Goal: Transaction & Acquisition: Purchase product/service

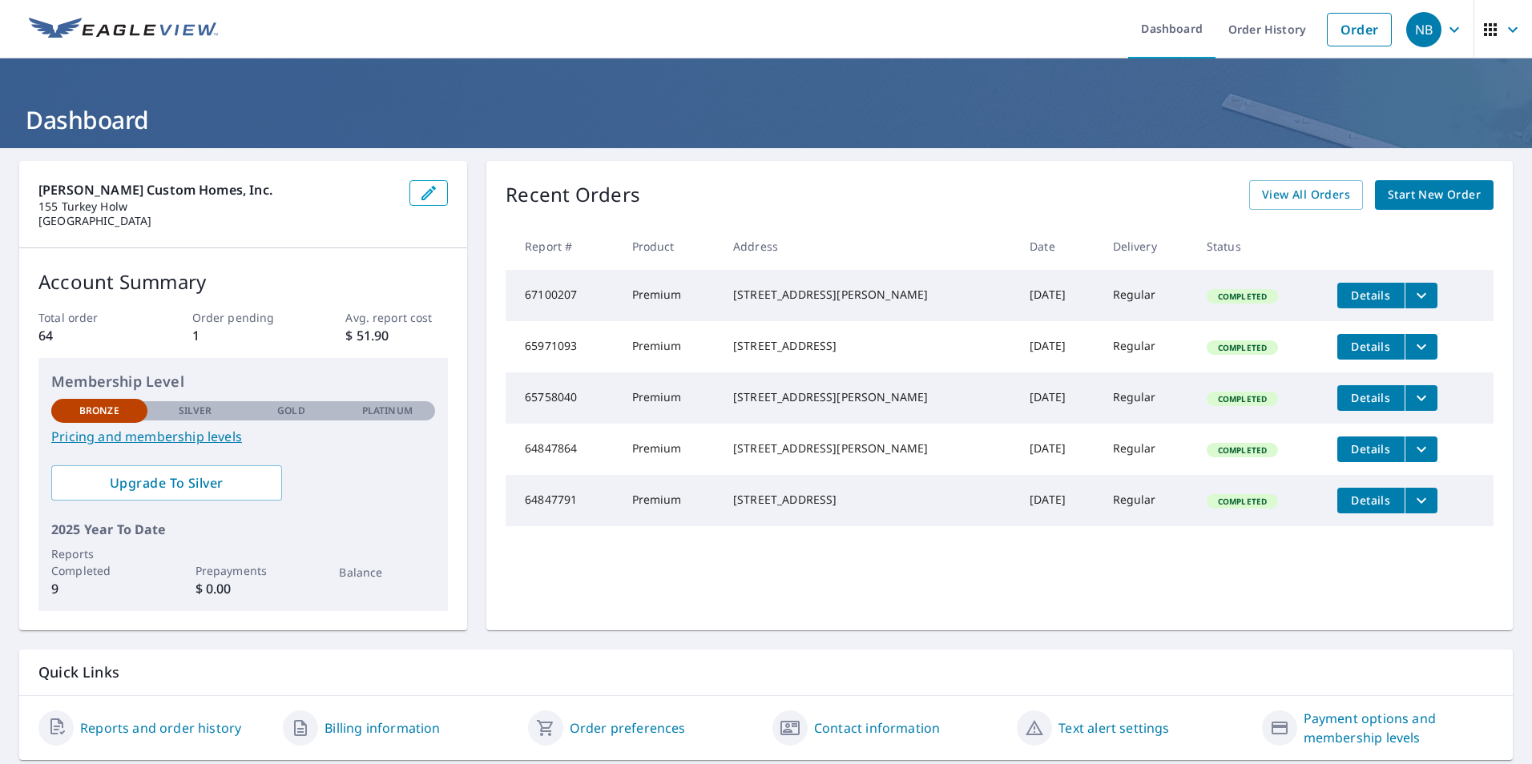
click at [1418, 202] on span "Start New Order" at bounding box center [1434, 195] width 93 height 20
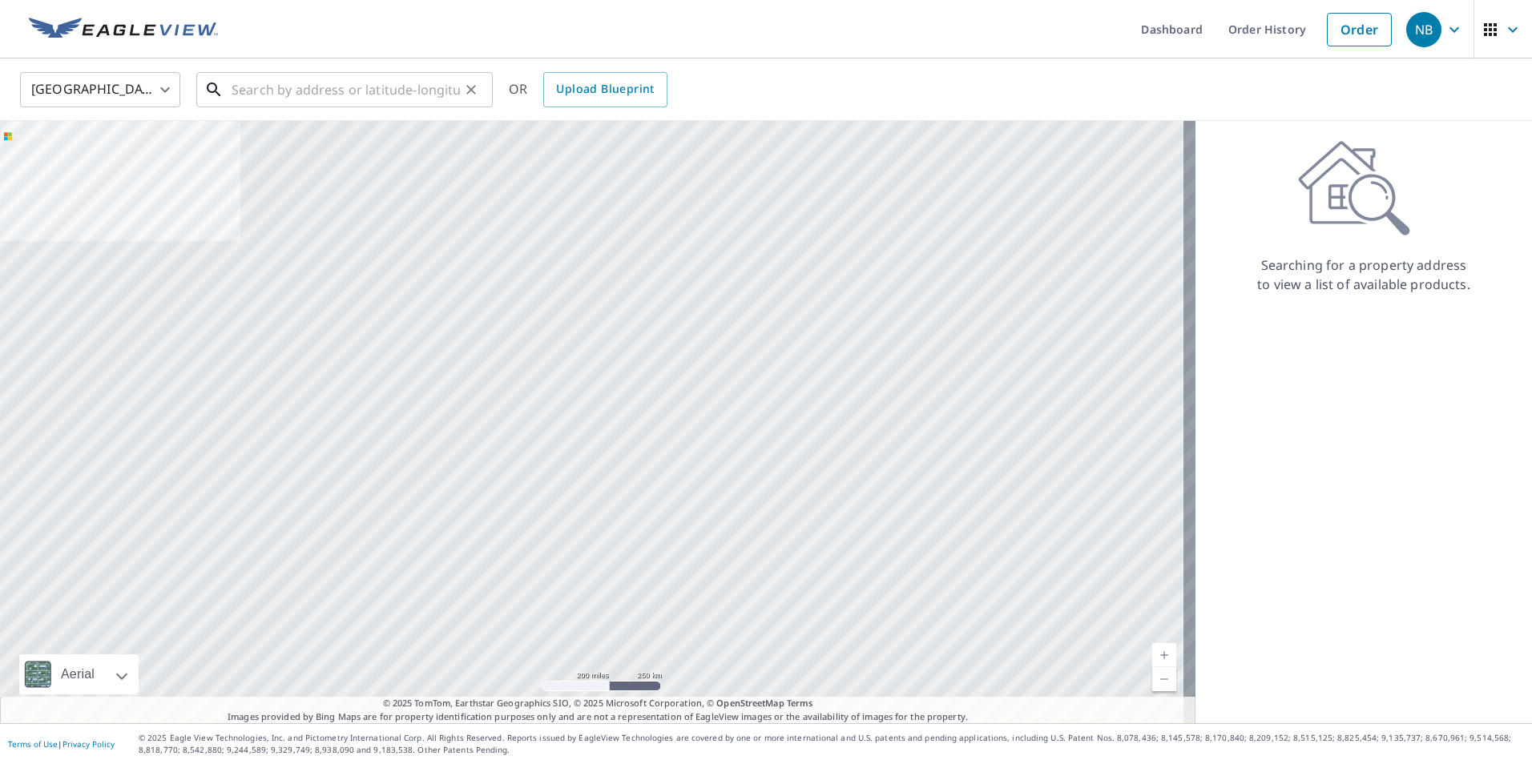
click at [298, 96] on input "text" at bounding box center [346, 89] width 228 height 45
paste input "[STREET_ADDRESS]"
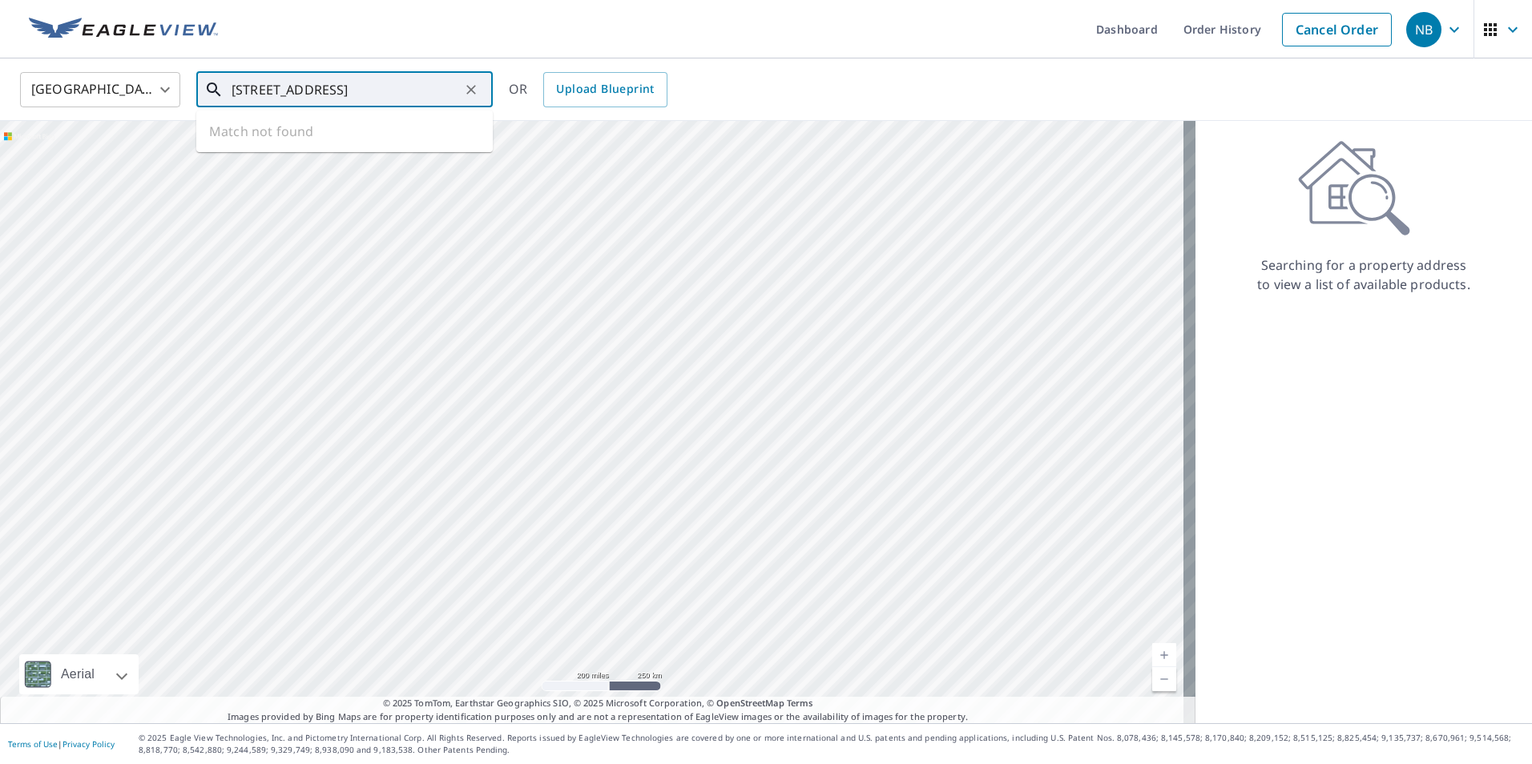
type input "[STREET_ADDRESS]"
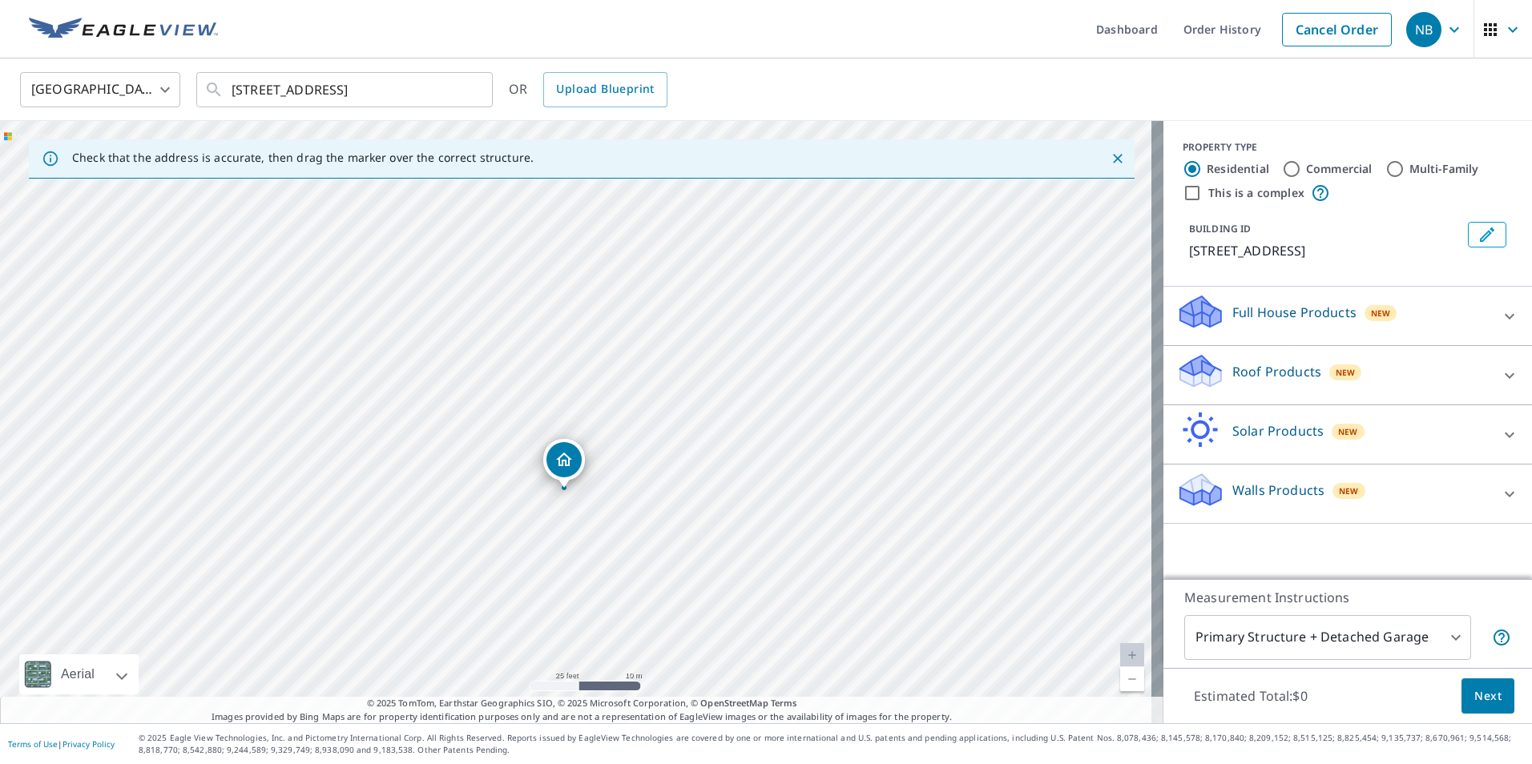
click at [1512, 378] on div at bounding box center [1509, 376] width 38 height 38
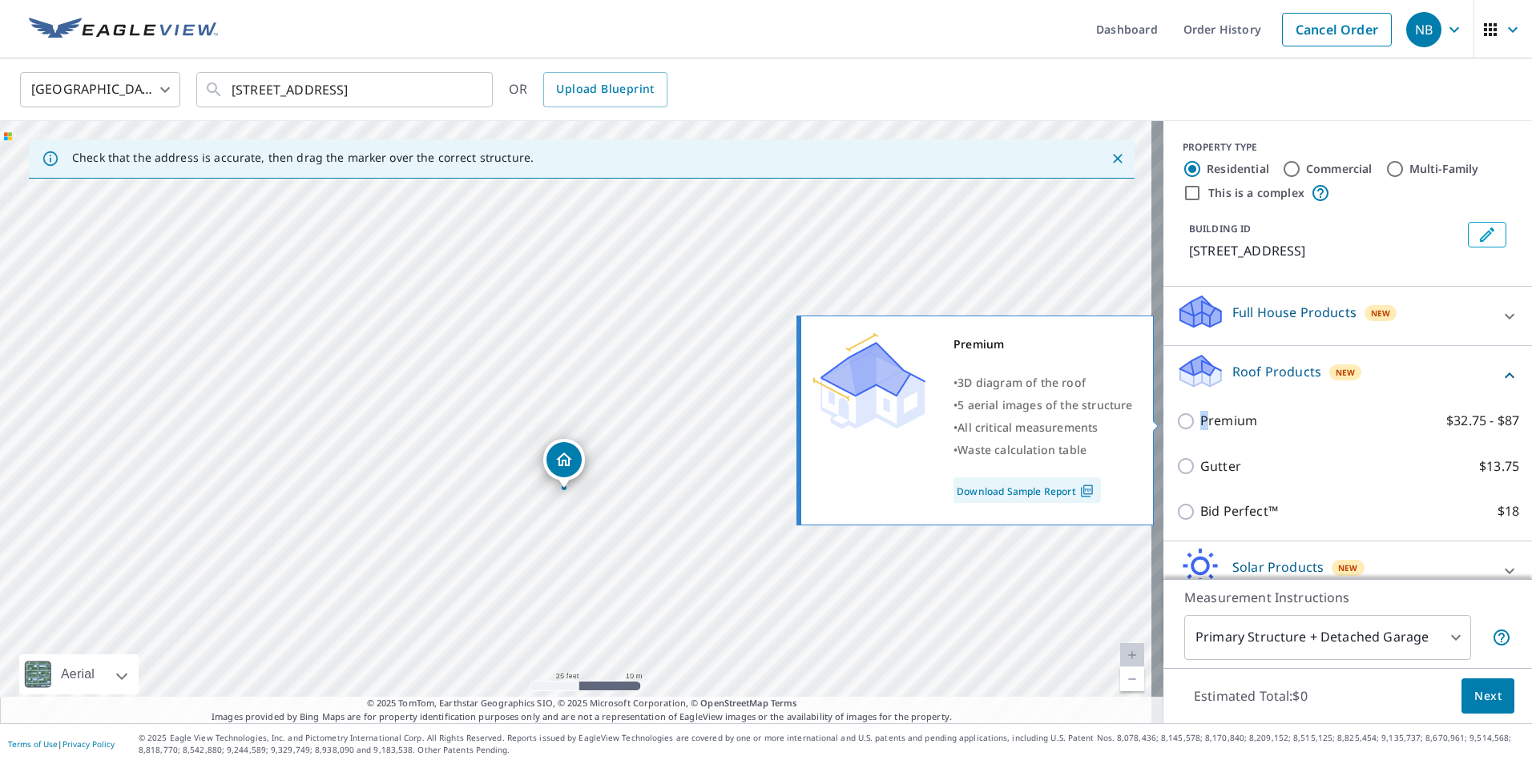
click at [1200, 424] on p "Premium" at bounding box center [1228, 421] width 57 height 20
click at [1176, 420] on input "Premium $32.75 - $87" at bounding box center [1188, 421] width 24 height 19
checkbox input "true"
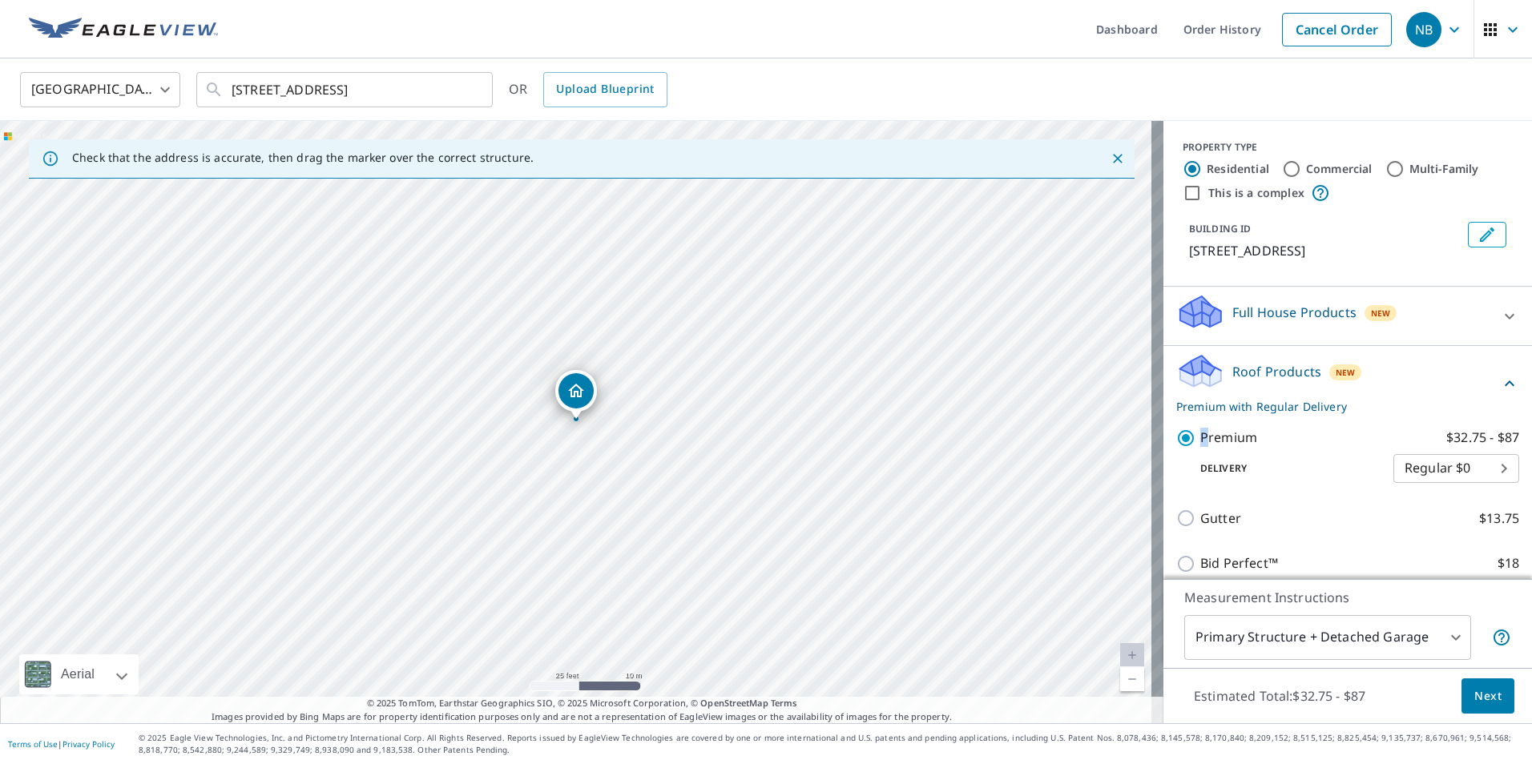
click at [1474, 691] on span "Next" at bounding box center [1487, 697] width 27 height 20
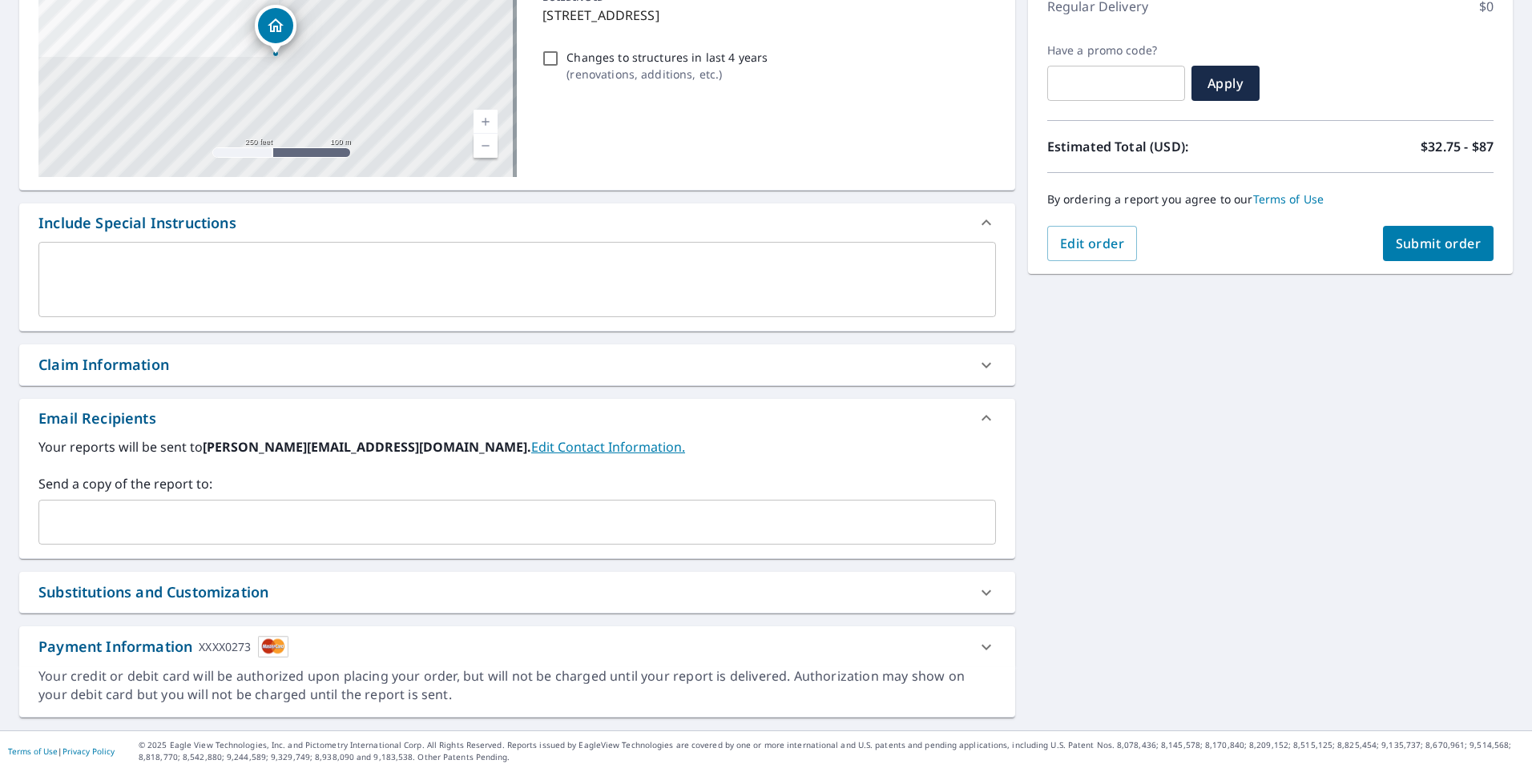
scroll to position [244, 0]
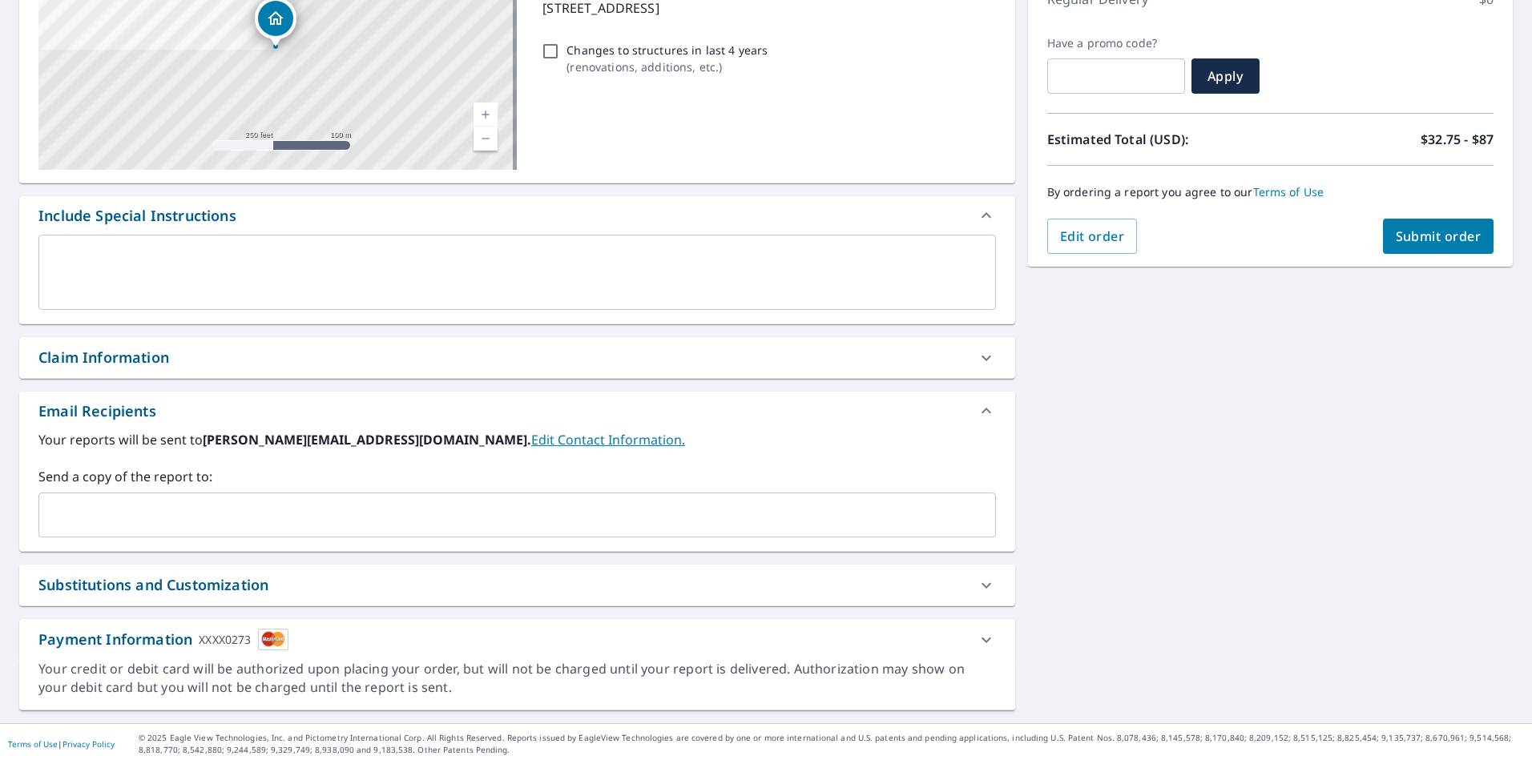
click at [1419, 248] on button "Submit order" at bounding box center [1438, 236] width 111 height 35
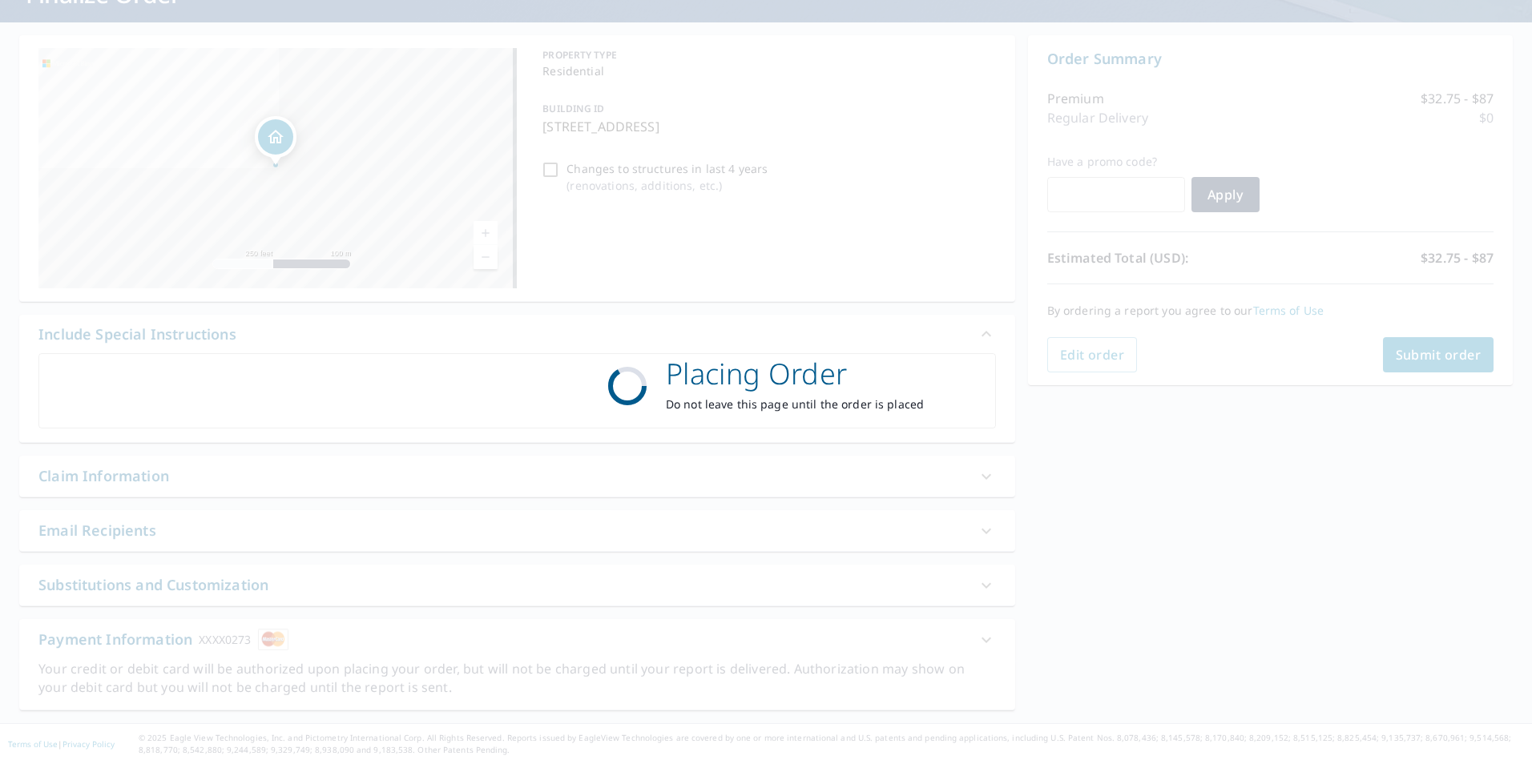
scroll to position [126, 0]
